Goal: Navigation & Orientation: Find specific page/section

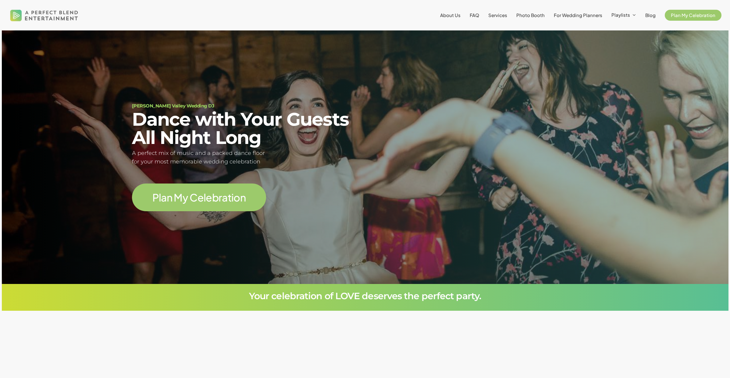
scroll to position [79, 0]
click at [636, 36] on span "Wedding Playlists" at bounding box center [635, 35] width 41 height 6
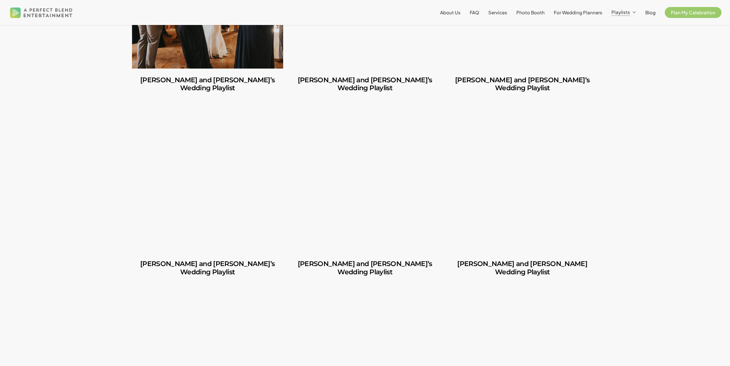
scroll to position [2716, 0]
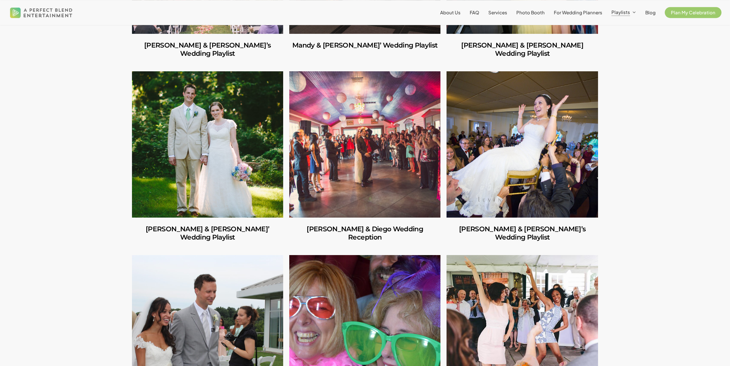
scroll to position [3028, 0]
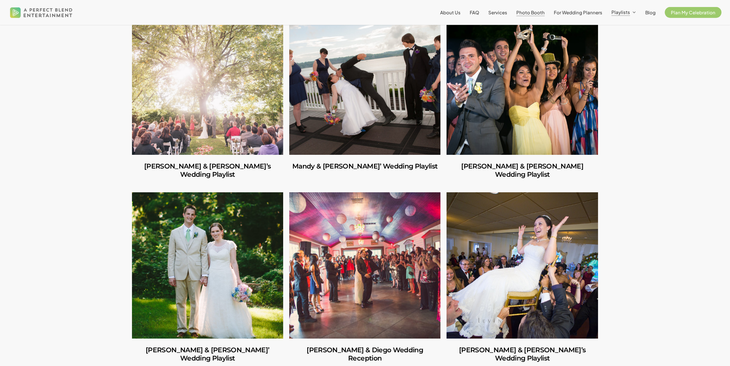
click at [534, 14] on span "Photo Booth" at bounding box center [530, 12] width 28 height 6
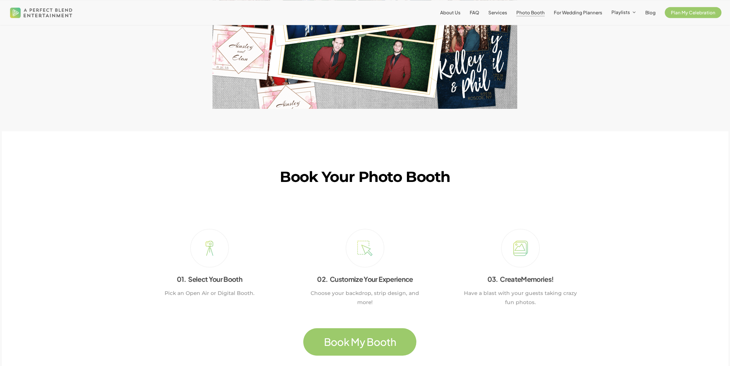
scroll to position [1180, 0]
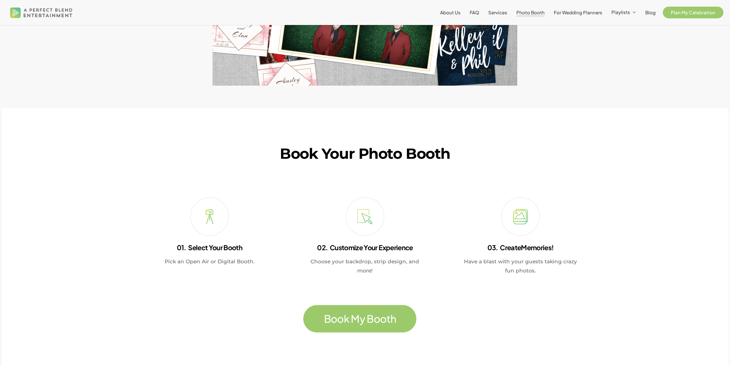
click at [680, 10] on span "Plan My Celebration" at bounding box center [693, 12] width 44 height 6
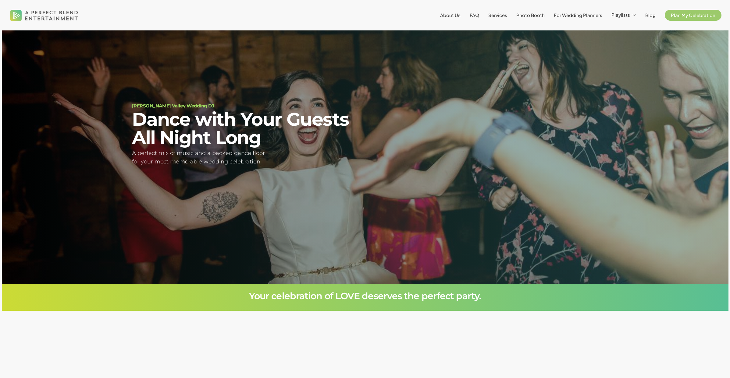
scroll to position [79, 0]
